Goal: Task Accomplishment & Management: Manage account settings

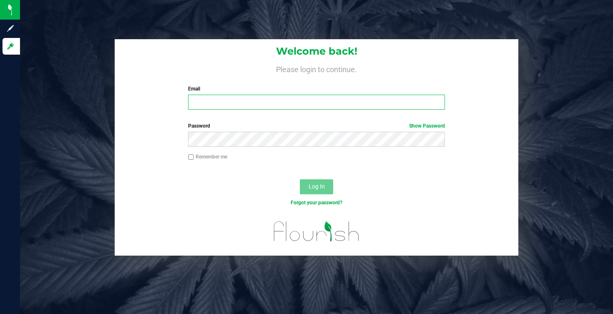
type input "[PERSON_NAME][EMAIL_ADDRESS][DOMAIN_NAME]"
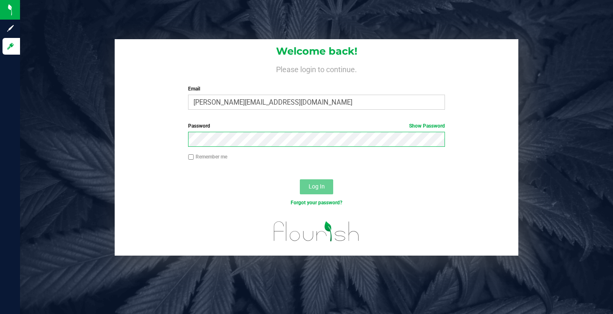
click at [317, 186] on button "Log In" at bounding box center [316, 186] width 33 height 15
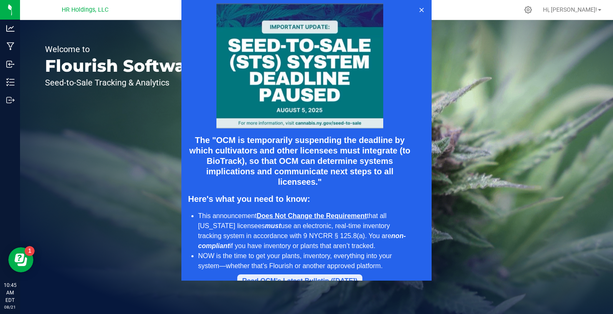
click at [342, 274] on button "Read OCM's Latest Bulletin ([DATE])" at bounding box center [299, 280] width 125 height 13
click at [598, 8] on div at bounding box center [306, 140] width 613 height 281
click at [422, 8] on icon at bounding box center [421, 10] width 7 height 7
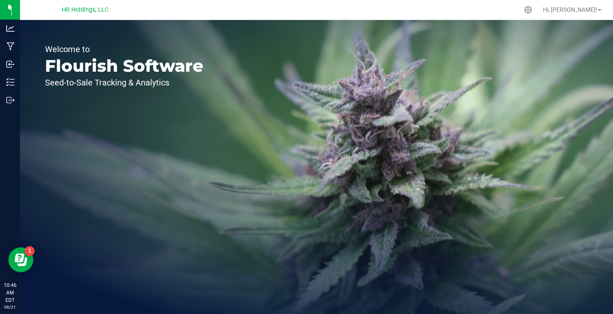
click at [82, 8] on span "HR Holdings, LLC" at bounding box center [85, 10] width 47 height 8
click at [83, 11] on span "HR Holdings, LLC" at bounding box center [85, 10] width 47 height 8
click at [586, 4] on div "Hi, [PERSON_NAME]!" at bounding box center [572, 10] width 65 height 15
click at [589, 15] on div "Hi, [PERSON_NAME]!" at bounding box center [572, 10] width 65 height 15
click at [592, 10] on span "Hi, [PERSON_NAME]!" at bounding box center [570, 9] width 54 height 7
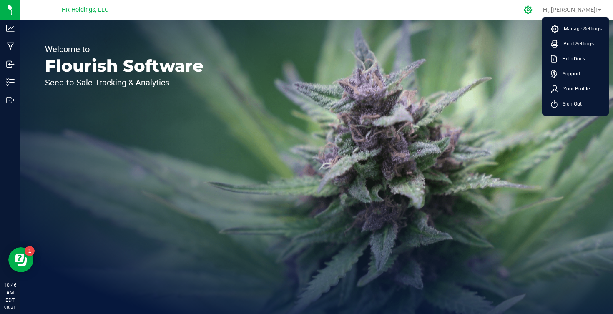
click at [534, 8] on div at bounding box center [529, 9] width 12 height 9
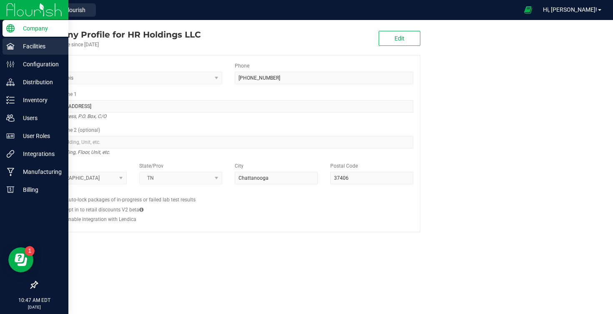
click at [15, 43] on p "Facilities" at bounding box center [40, 46] width 50 height 10
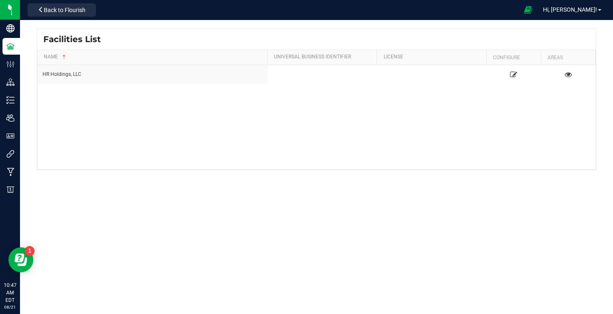
click at [233, 131] on div "HR Holdings, LLC" at bounding box center [317, 117] width 558 height 104
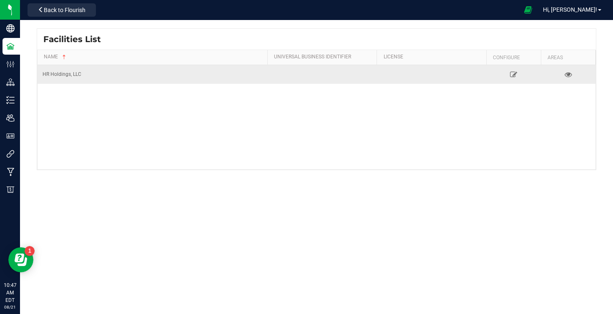
click at [119, 73] on div "HR Holdings, LLC" at bounding box center [153, 74] width 220 height 8
click at [79, 72] on div "HR Holdings, LLC" at bounding box center [153, 74] width 220 height 8
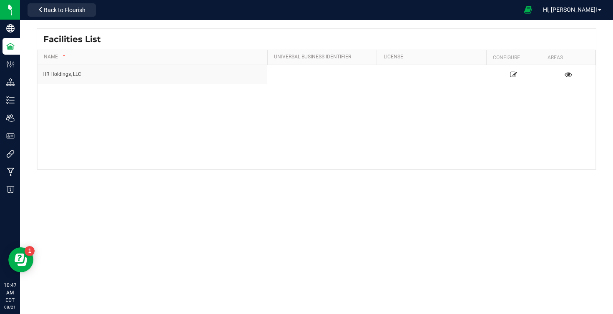
click at [83, 43] on span "Facilities List" at bounding box center [72, 39] width 58 height 13
click at [580, 11] on span "Hi, [PERSON_NAME]!" at bounding box center [570, 9] width 54 height 7
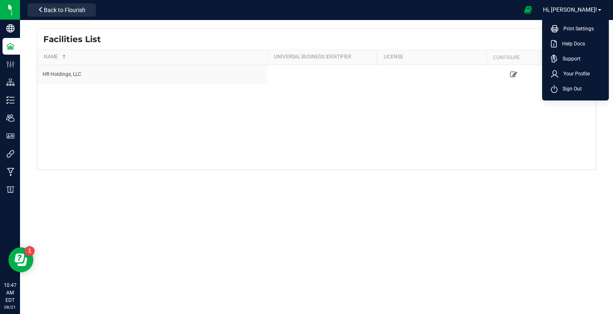
click at [505, 47] on div "Facilities List" at bounding box center [316, 39] width 559 height 21
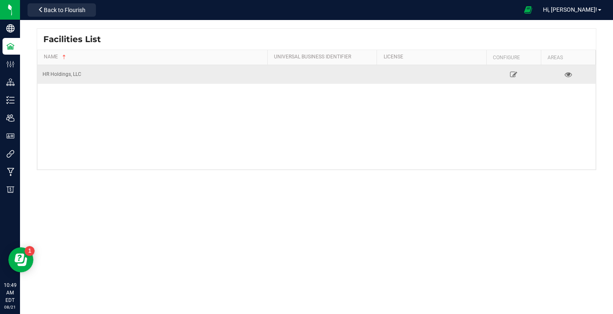
click at [47, 77] on div "HR Holdings, LLC" at bounding box center [153, 74] width 220 height 8
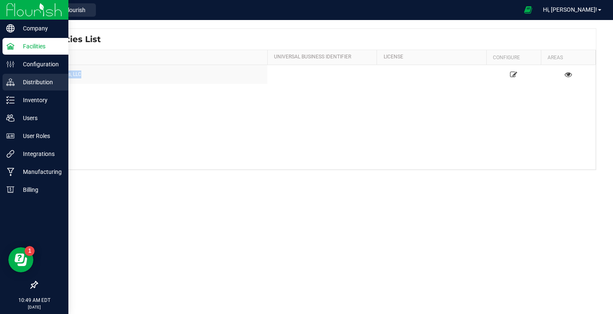
click at [24, 84] on p "Distribution" at bounding box center [40, 82] width 50 height 10
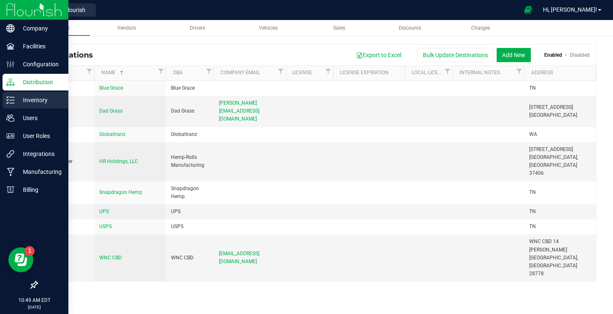
click at [30, 102] on p "Inventory" at bounding box center [40, 100] width 50 height 10
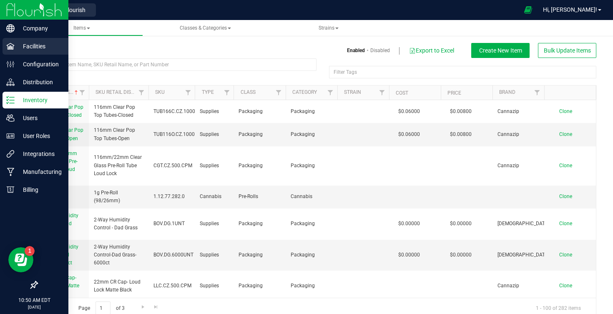
click at [46, 46] on p "Facilities" at bounding box center [40, 46] width 50 height 10
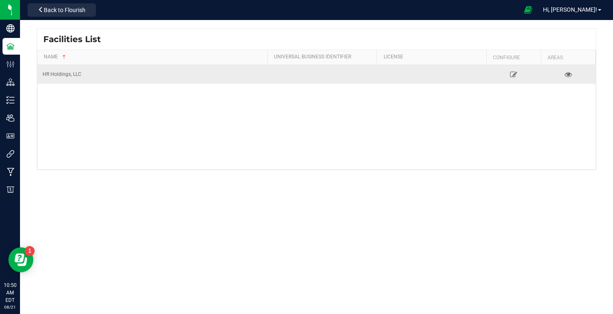
click at [70, 67] on td "HR Holdings, LLC" at bounding box center [153, 74] width 230 height 19
click at [77, 72] on div "HR Holdings, LLC" at bounding box center [153, 74] width 220 height 8
click at [514, 73] on icon at bounding box center [514, 74] width 8 height 6
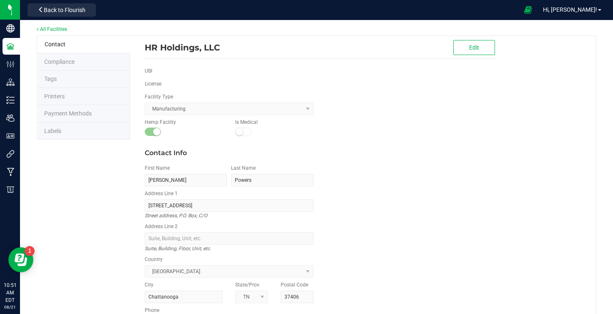
scroll to position [4, 0]
click at [308, 111] on kendo-dropdownlist "Manufacturing" at bounding box center [229, 109] width 169 height 13
click at [327, 136] on div "Hemp Facility Is Medical" at bounding box center [319, 129] width 363 height 21
click at [100, 63] on li "Compliance" at bounding box center [83, 63] width 93 height 18
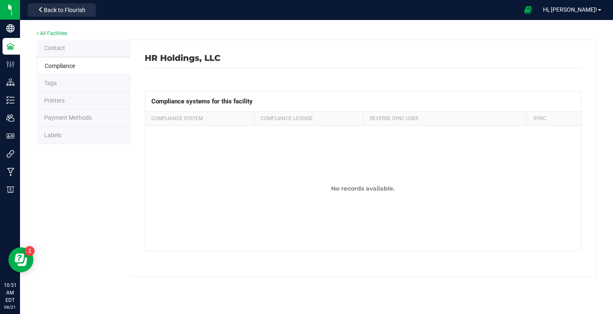
click at [86, 69] on li "Compliance" at bounding box center [83, 66] width 93 height 18
click at [83, 81] on li "Tags" at bounding box center [83, 84] width 93 height 18
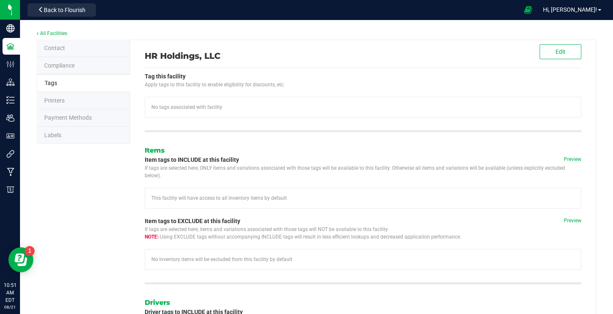
click at [83, 98] on li "Printers" at bounding box center [83, 101] width 93 height 18
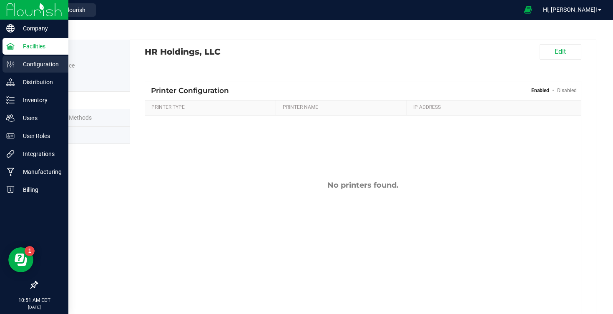
click at [16, 66] on p "Configuration" at bounding box center [40, 64] width 50 height 10
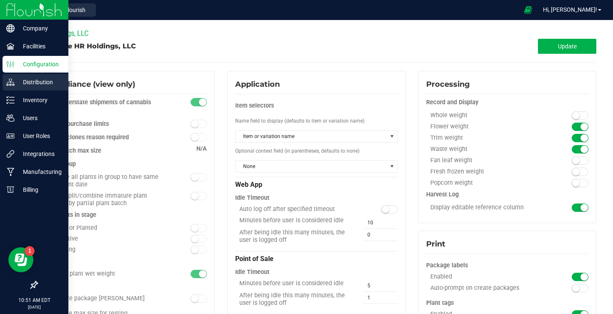
click at [33, 85] on p "Distribution" at bounding box center [40, 82] width 50 height 10
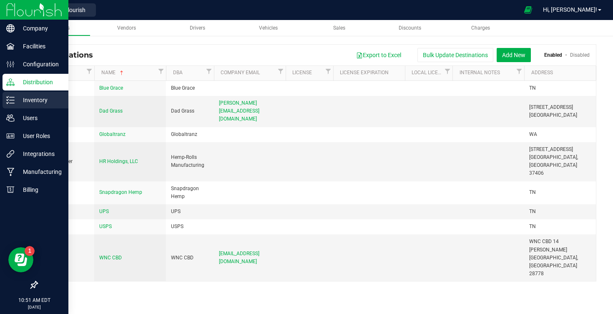
click at [44, 101] on p "Inventory" at bounding box center [40, 100] width 50 height 10
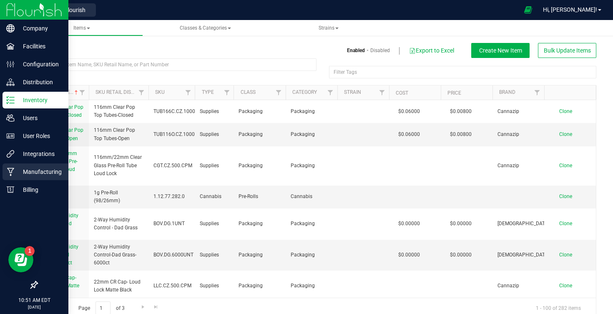
click at [45, 169] on p "Manufacturing" at bounding box center [40, 172] width 50 height 10
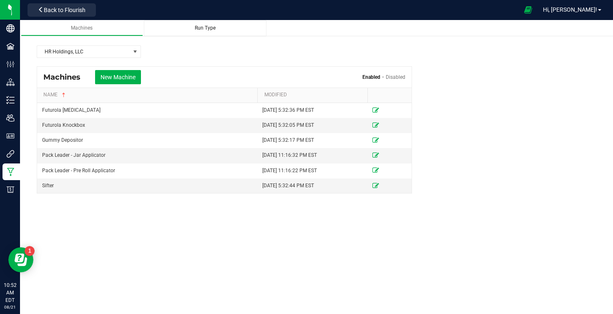
click at [196, 29] on span "Run Type" at bounding box center [205, 28] width 21 height 6
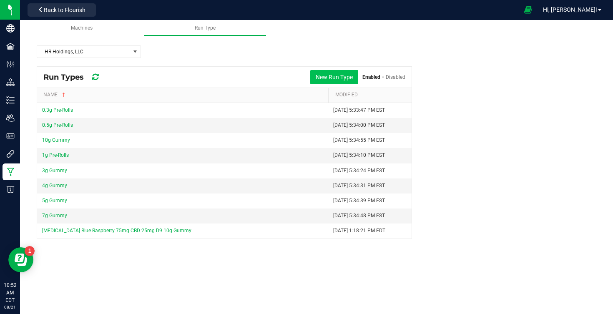
click at [321, 77] on button "New Run Type" at bounding box center [334, 77] width 48 height 14
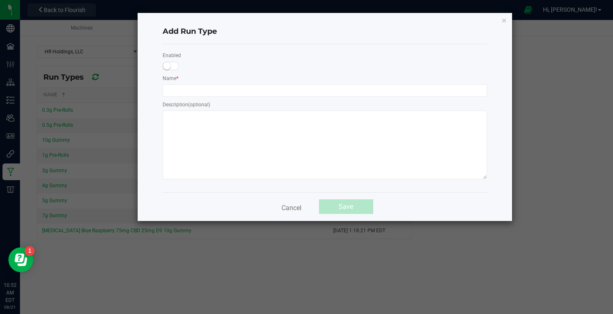
click at [173, 68] on span at bounding box center [171, 66] width 17 height 8
click at [183, 88] on input "text" at bounding box center [325, 90] width 324 height 13
click at [298, 209] on button "Cancel" at bounding box center [292, 206] width 30 height 15
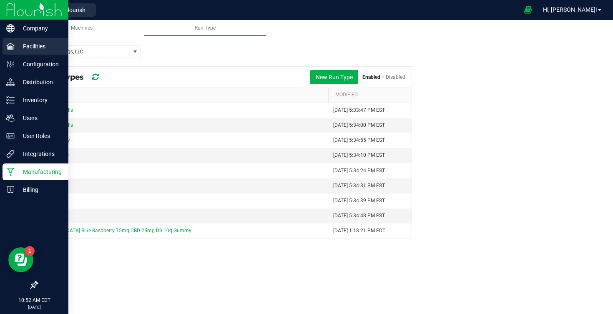
click at [20, 48] on p "Facilities" at bounding box center [40, 46] width 50 height 10
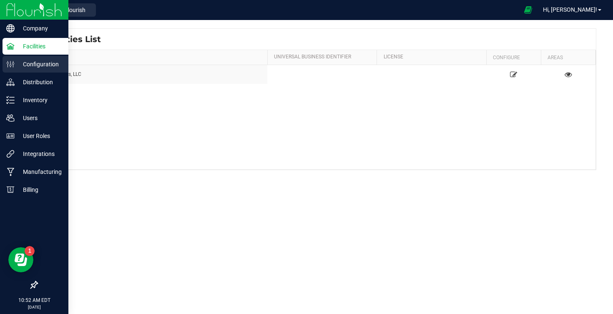
click at [41, 68] on p "Configuration" at bounding box center [40, 64] width 50 height 10
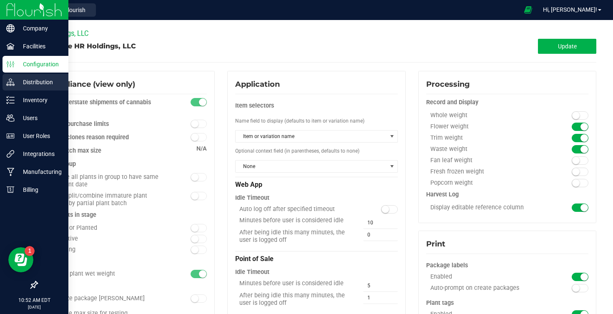
click at [35, 85] on p "Distribution" at bounding box center [40, 82] width 50 height 10
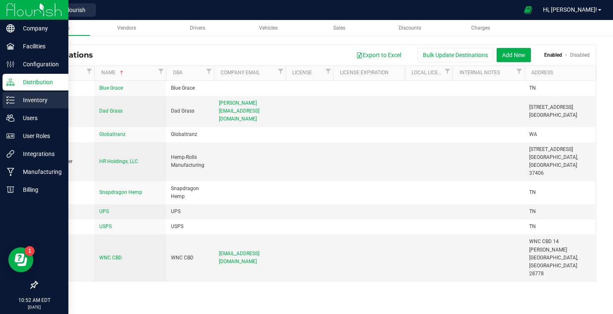
click at [38, 105] on div "Inventory" at bounding box center [36, 100] width 66 height 17
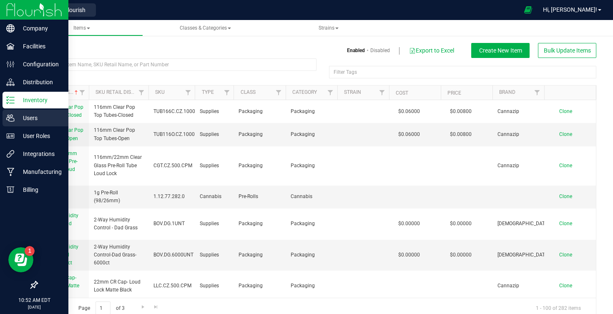
click at [12, 118] on icon at bounding box center [10, 118] width 8 height 8
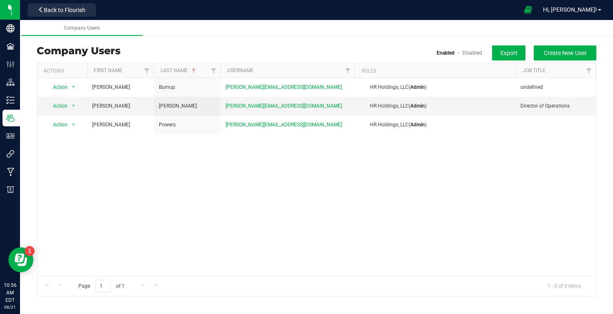
click at [534, 0] on nav "HR Holdings, LLC Back to Flourish Hi, [PERSON_NAME]! Print Settings Help Docs S…" at bounding box center [316, 10] width 593 height 20
